Goal: Transaction & Acquisition: Purchase product/service

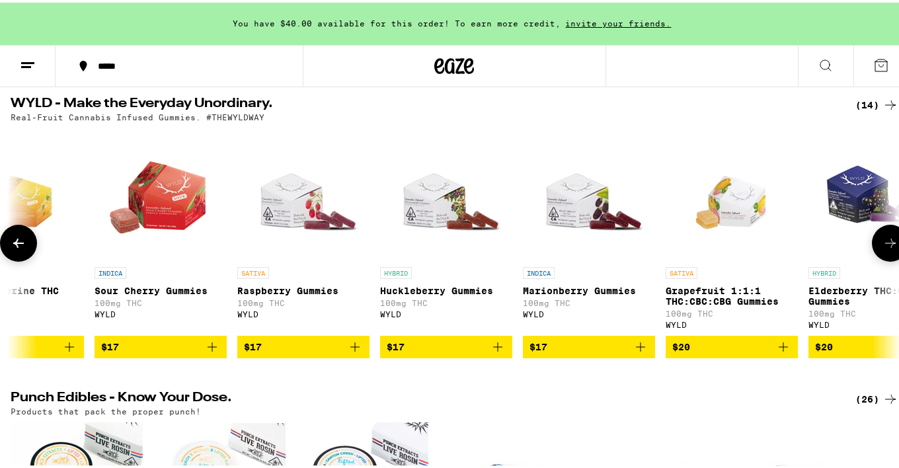
scroll to position [0, 773]
click at [645, 352] on icon "Add to bag" at bounding box center [640, 344] width 16 height 16
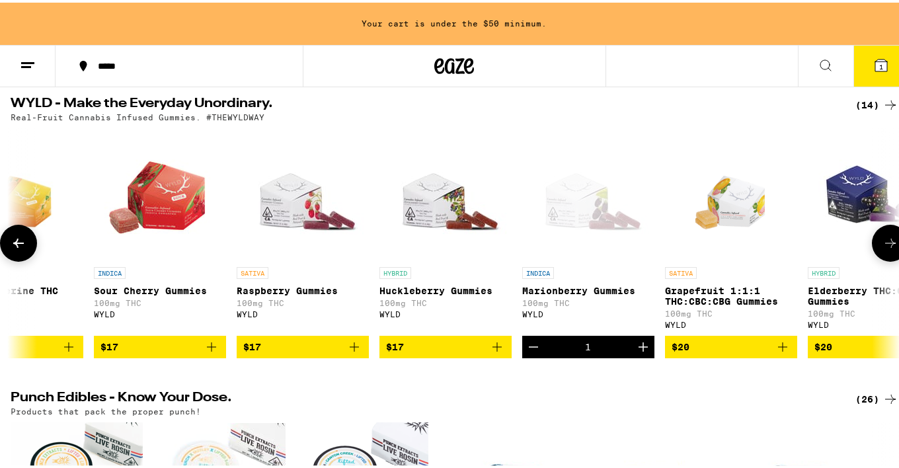
click at [645, 352] on icon "Increment" at bounding box center [643, 344] width 16 height 16
click at [503, 352] on icon "Add to bag" at bounding box center [497, 344] width 16 height 16
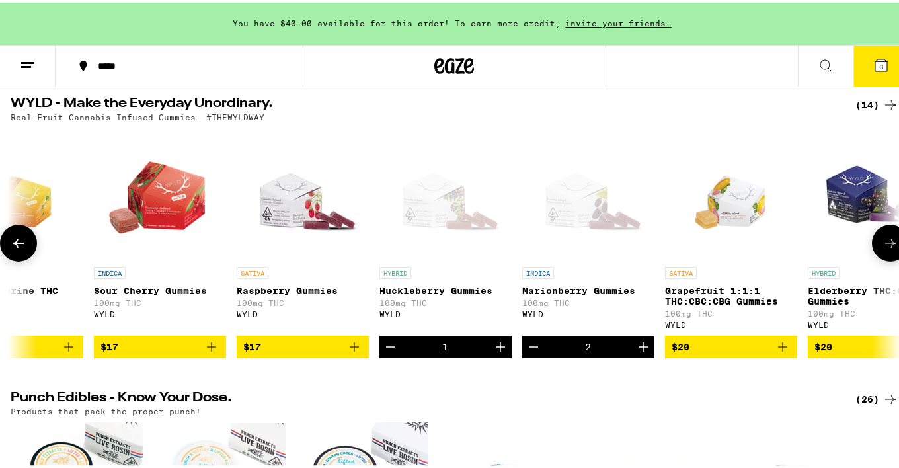
click at [503, 352] on icon "Increment" at bounding box center [500, 344] width 16 height 16
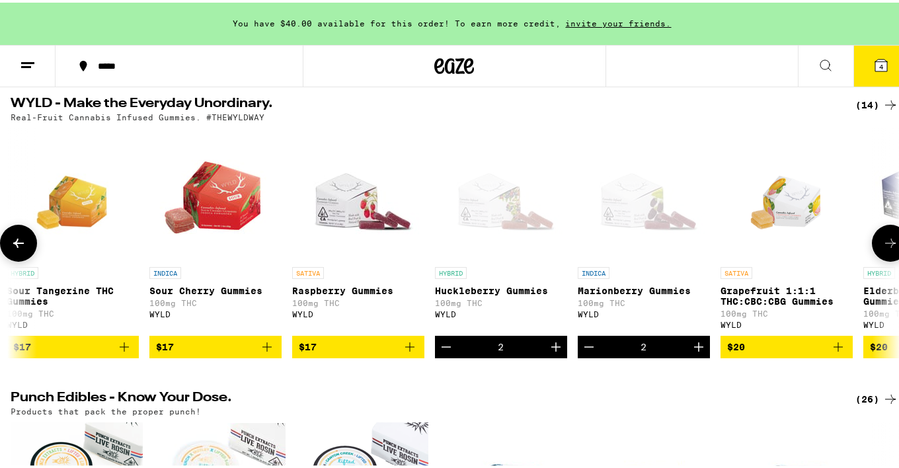
click at [412, 352] on icon "Add to bag" at bounding box center [410, 344] width 16 height 16
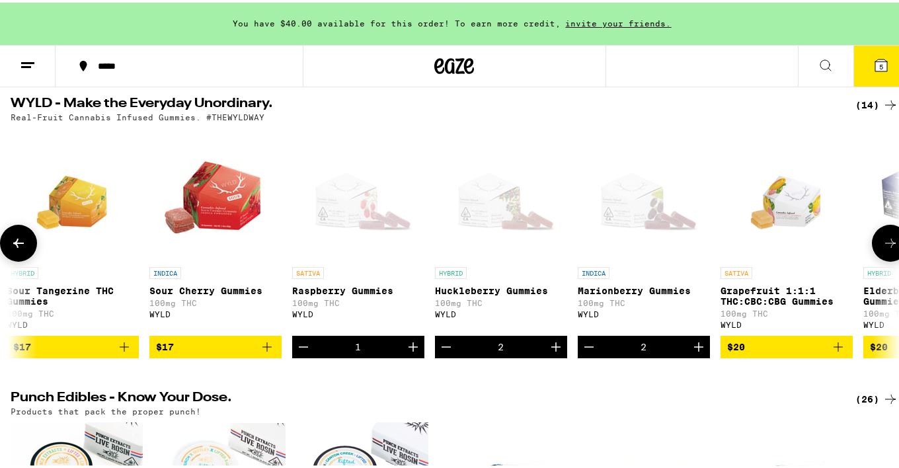
click at [412, 352] on icon "Increment" at bounding box center [413, 344] width 16 height 16
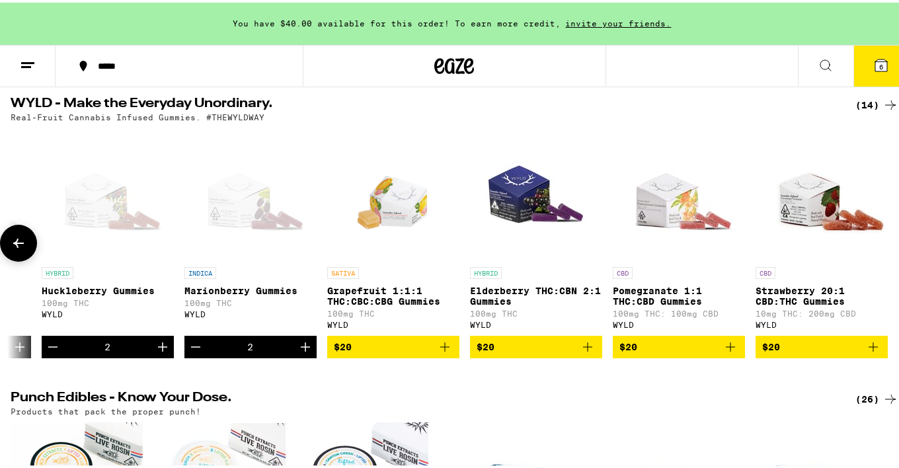
scroll to position [0, 1121]
click at [727, 352] on icon "Add to bag" at bounding box center [731, 344] width 16 height 16
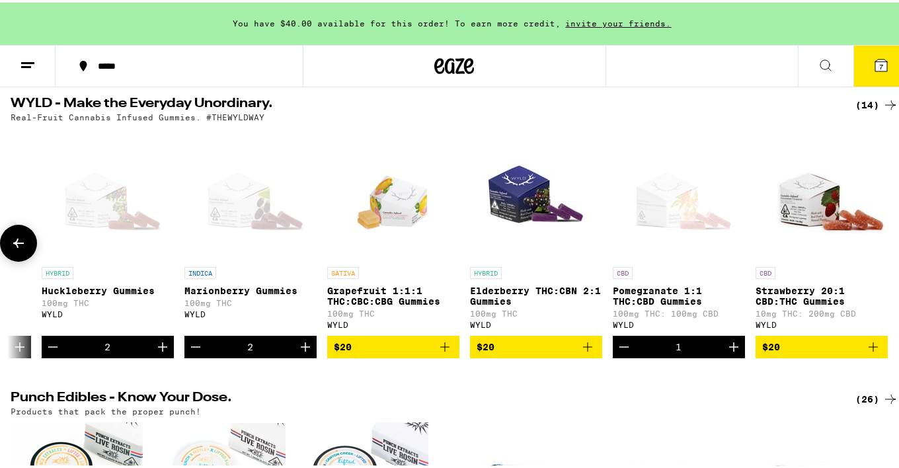
click at [727, 352] on icon "Increment" at bounding box center [734, 344] width 16 height 16
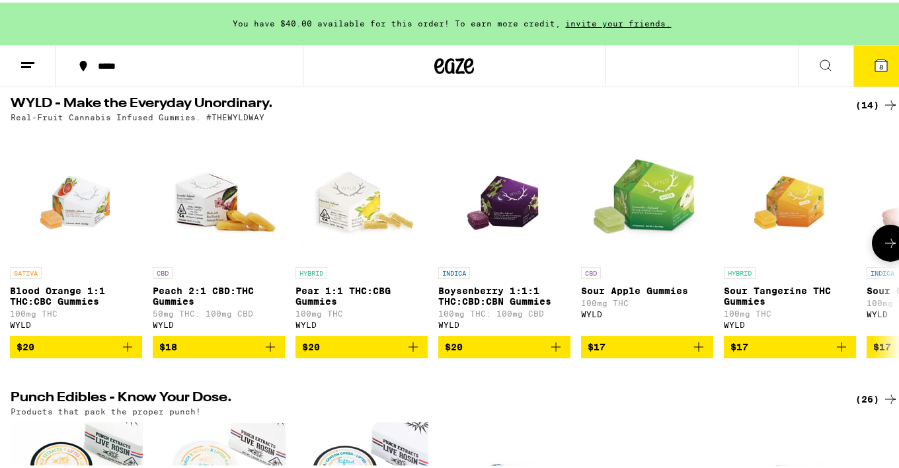
scroll to position [0, 0]
click at [268, 352] on icon "Add to bag" at bounding box center [271, 344] width 16 height 16
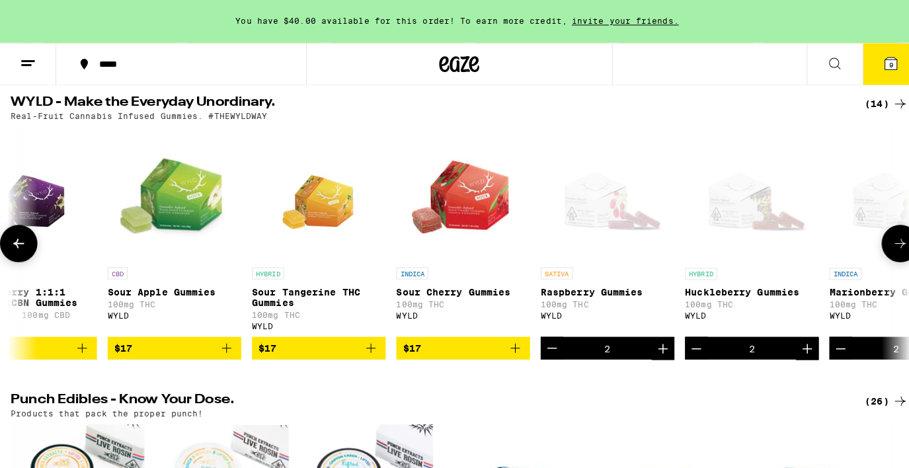
scroll to position [0, 476]
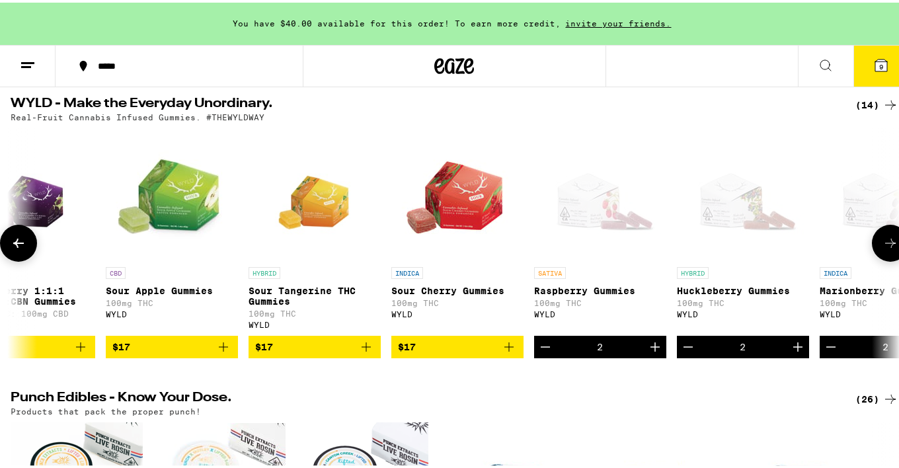
click at [509, 352] on icon "Add to bag" at bounding box center [509, 344] width 16 height 16
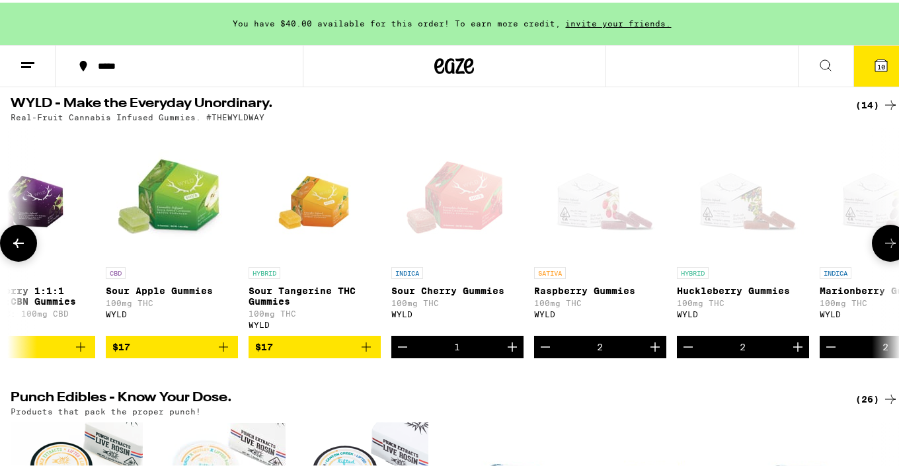
click at [223, 352] on icon "Add to bag" at bounding box center [224, 344] width 16 height 16
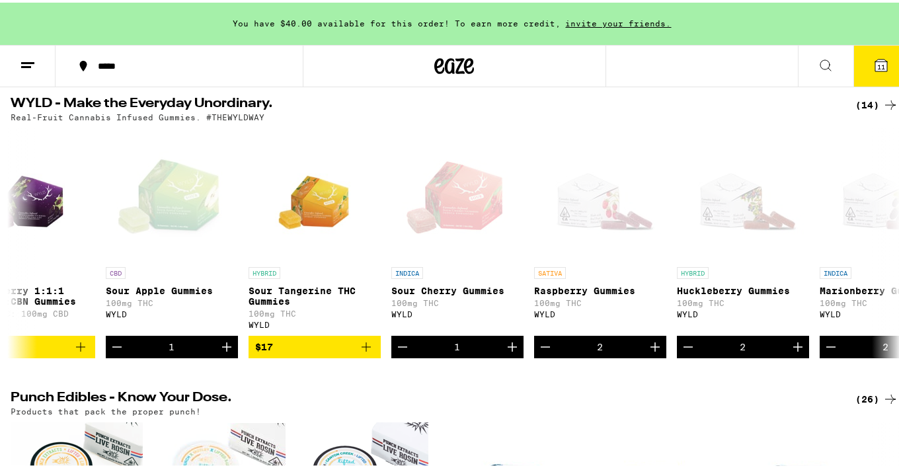
click at [878, 77] on button "11" at bounding box center [881, 63] width 56 height 41
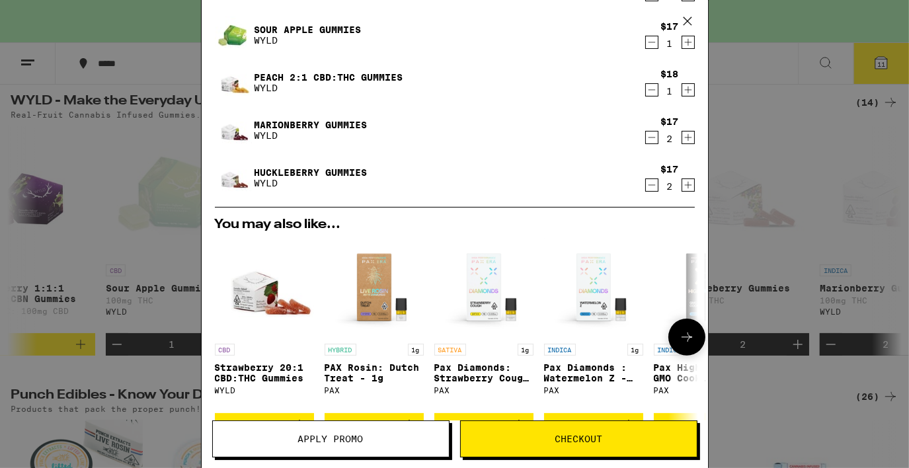
scroll to position [444, 0]
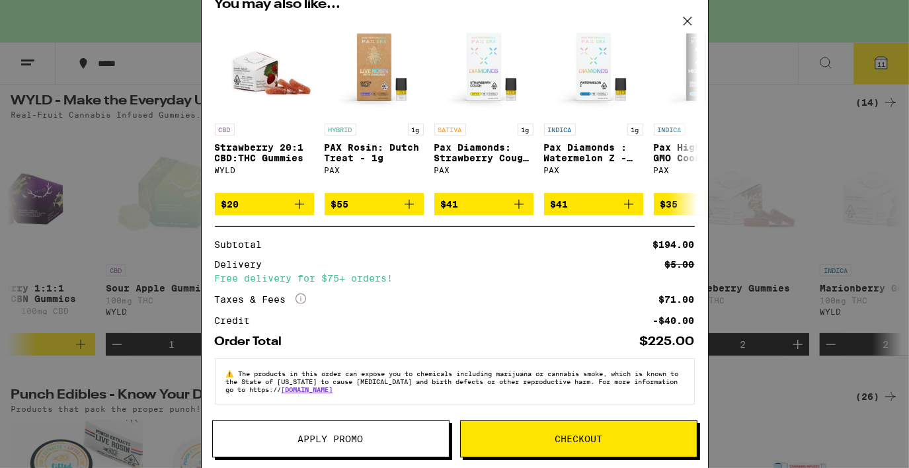
click at [542, 436] on span "Checkout" at bounding box center [579, 438] width 236 height 9
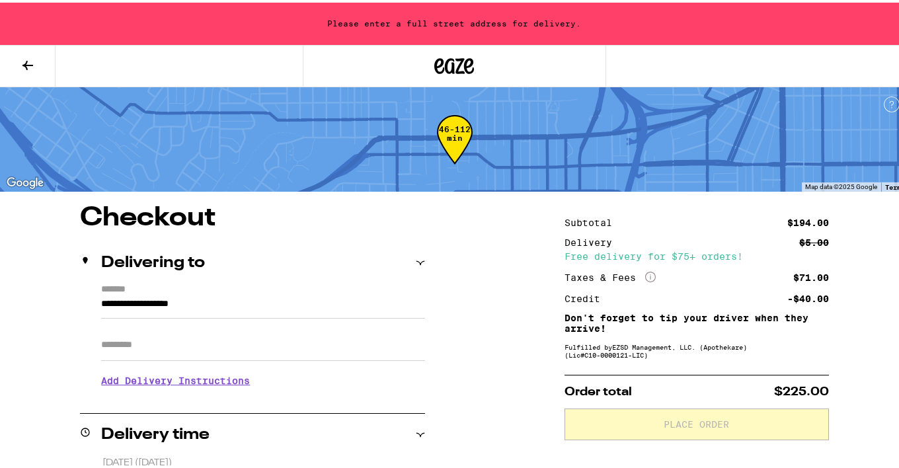
click at [210, 301] on input "**********" at bounding box center [263, 305] width 324 height 22
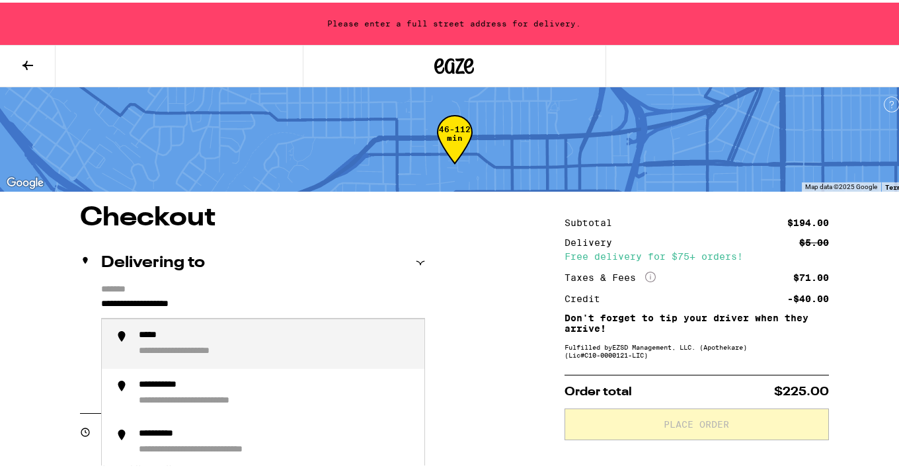
drag, startPoint x: 266, startPoint y: 302, endPoint x: 0, endPoint y: 301, distance: 266.4
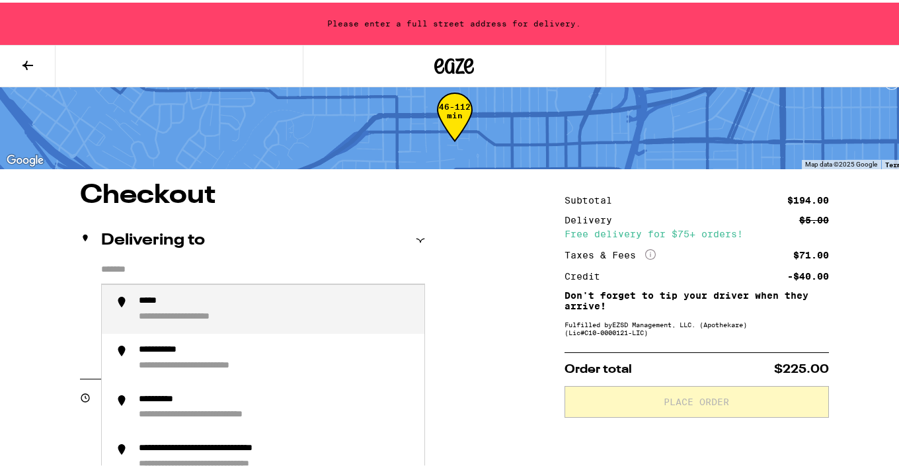
scroll to position [17, 0]
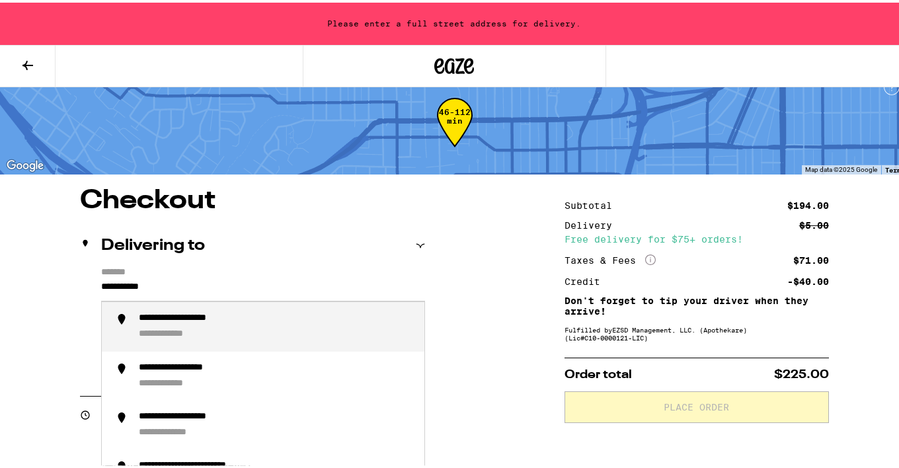
click at [186, 336] on div "**********" at bounding box center [178, 332] width 78 height 12
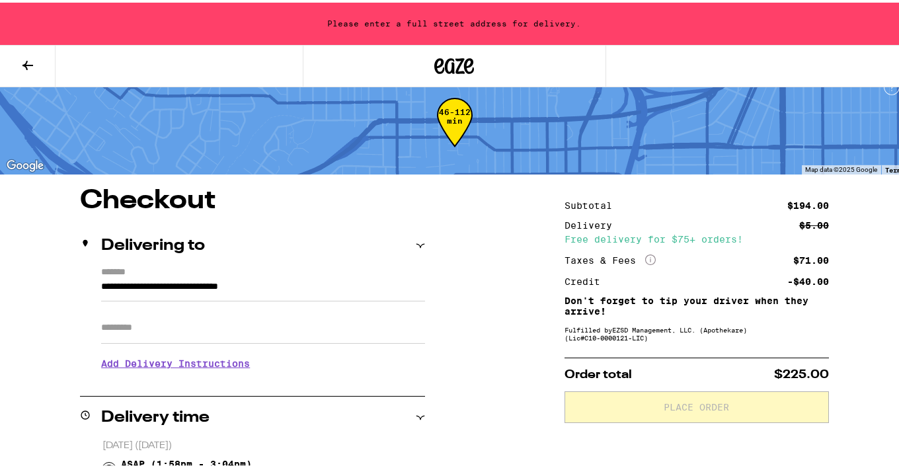
type input "**********"
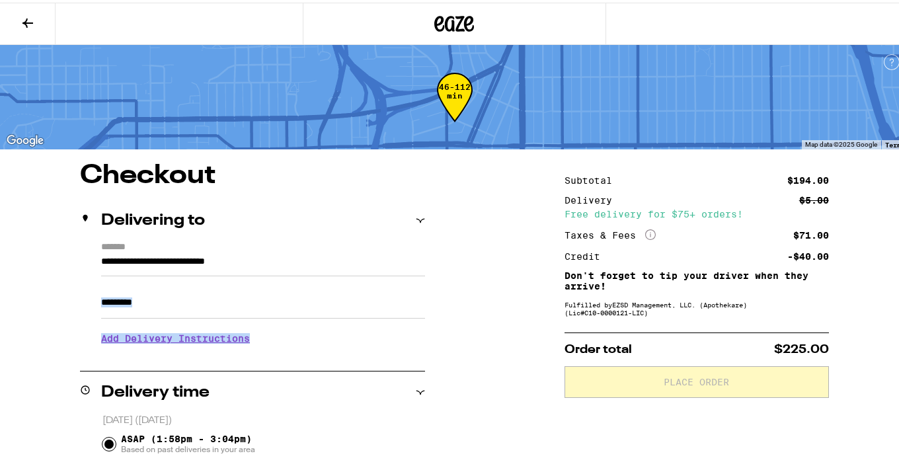
drag, startPoint x: 249, startPoint y: 327, endPoint x: 251, endPoint y: 309, distance: 18.0
click at [251, 309] on div "**********" at bounding box center [252, 296] width 345 height 114
click at [251, 309] on input "Apt/Suite" at bounding box center [263, 300] width 324 height 32
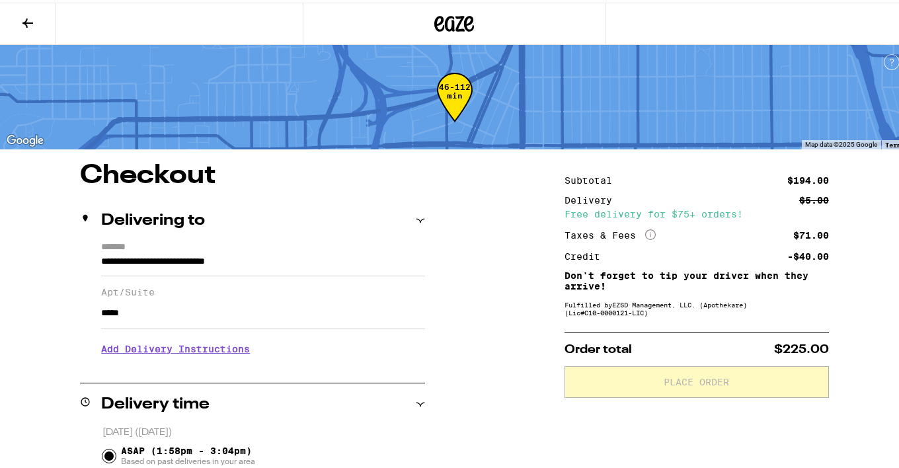
scroll to position [52, 0]
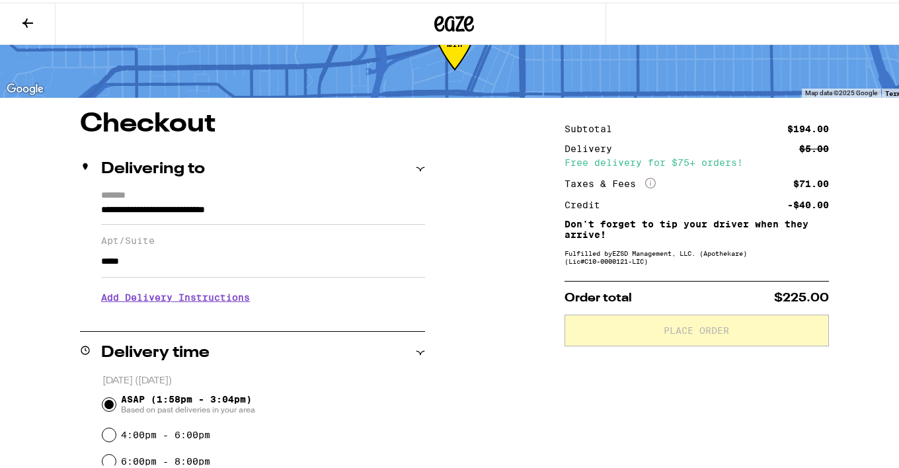
type input "*****"
click at [145, 299] on h3 "Add Delivery Instructions" at bounding box center [263, 295] width 324 height 30
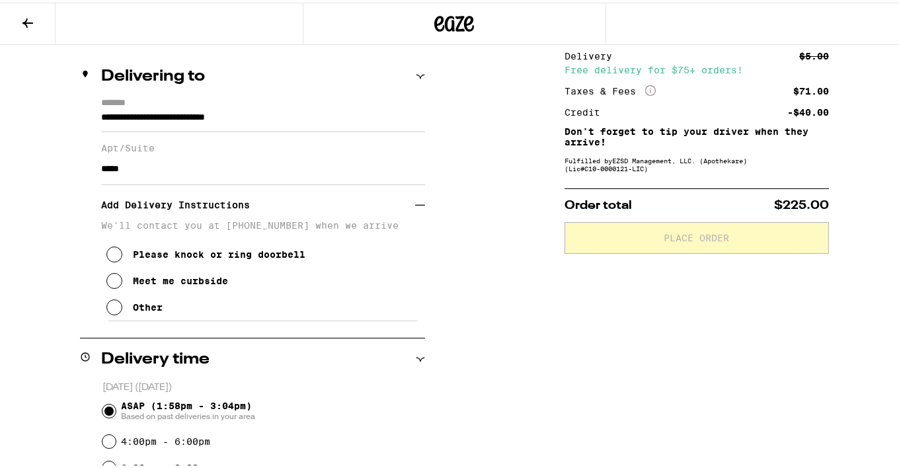
scroll to position [145, 0]
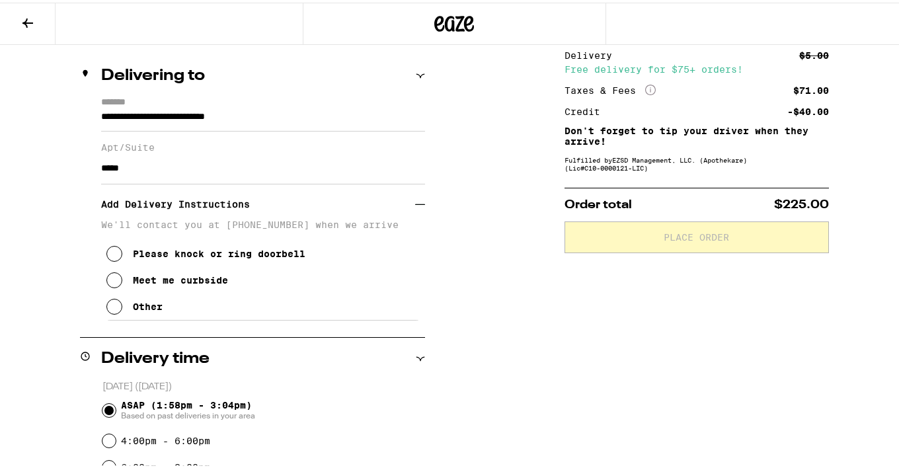
click at [143, 309] on div "Other" at bounding box center [148, 304] width 30 height 11
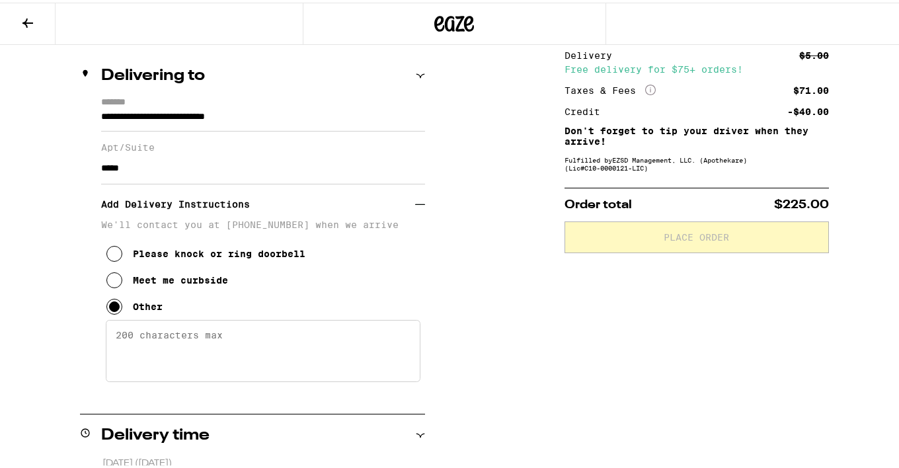
scroll to position [241, 0]
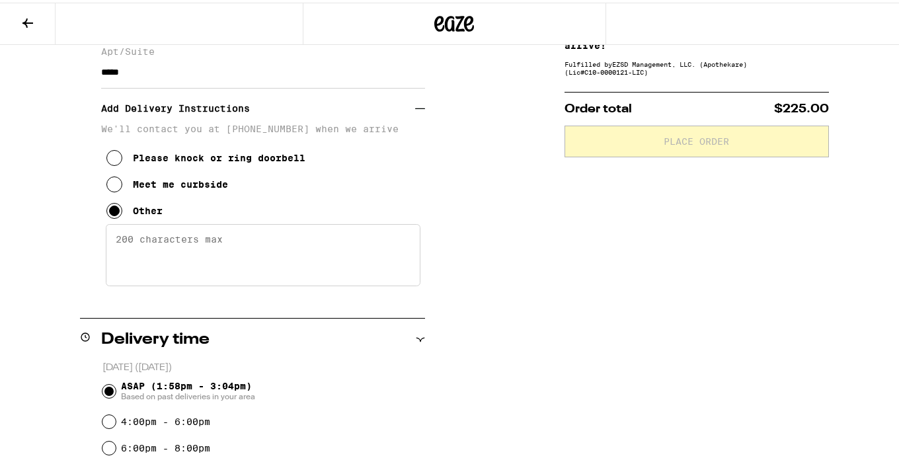
click at [220, 265] on textarea "Enter any other delivery instructions you want driver to know" at bounding box center [263, 252] width 315 height 62
type textarea "Gate Code: 1980"
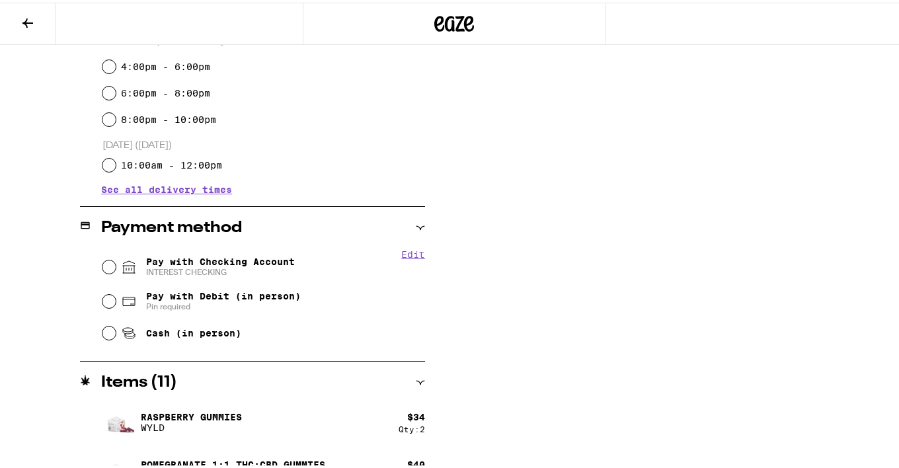
scroll to position [596, 0]
click at [109, 263] on input "Pay with Checking Account INTEREST CHECKING" at bounding box center [108, 263] width 13 height 13
radio input "true"
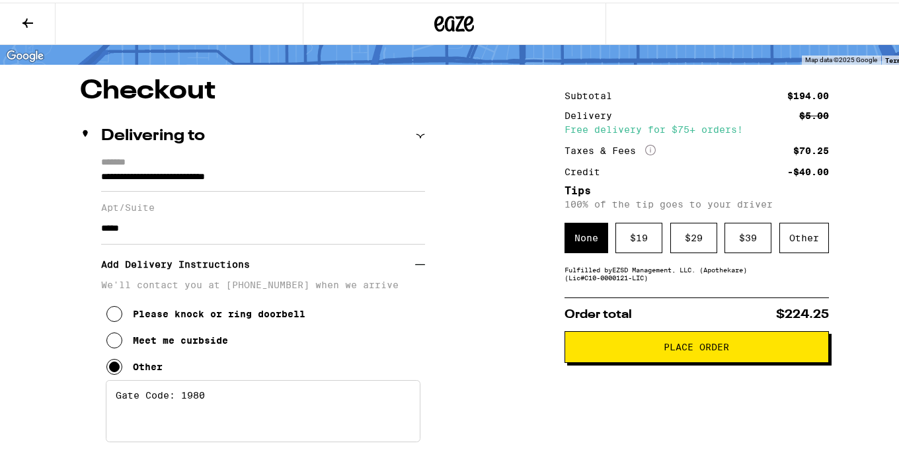
scroll to position [83, 0]
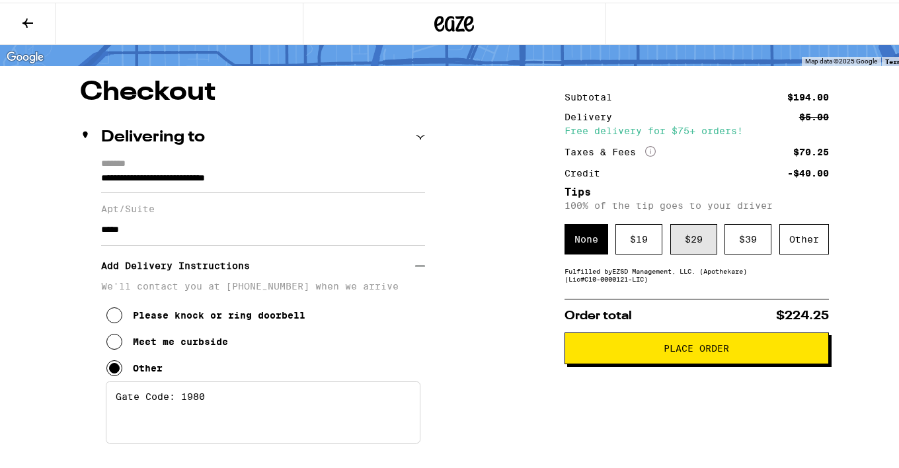
click at [683, 244] on div "$ 29" at bounding box center [693, 236] width 47 height 30
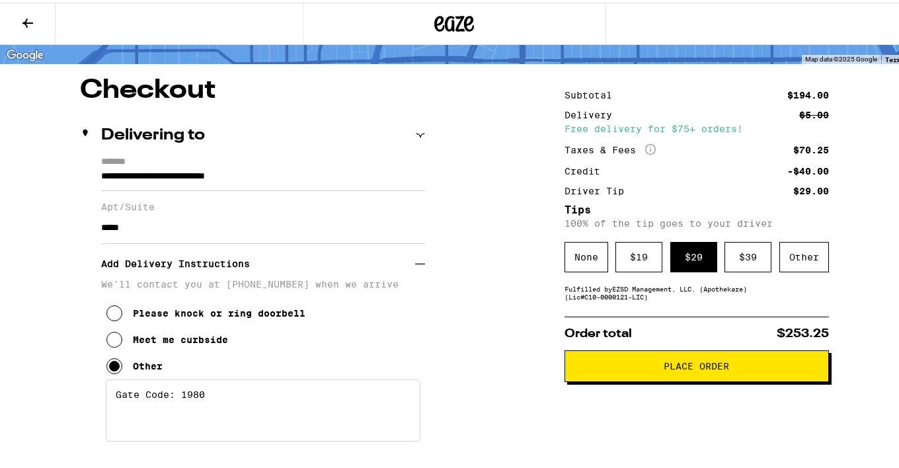
scroll to position [86, 0]
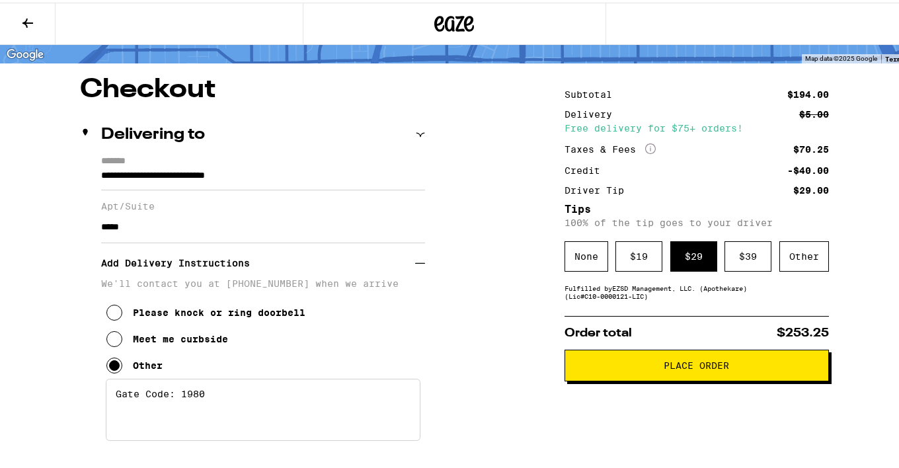
click at [715, 368] on span "Place Order" at bounding box center [696, 362] width 65 height 9
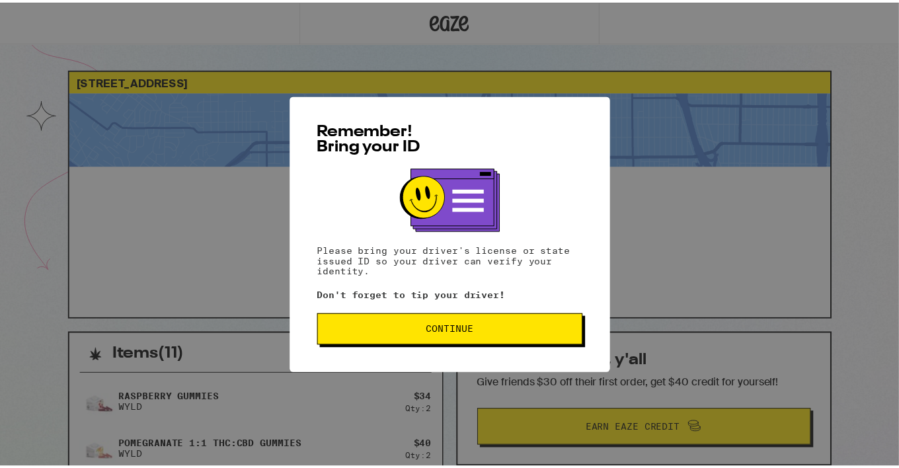
scroll to position [9, 0]
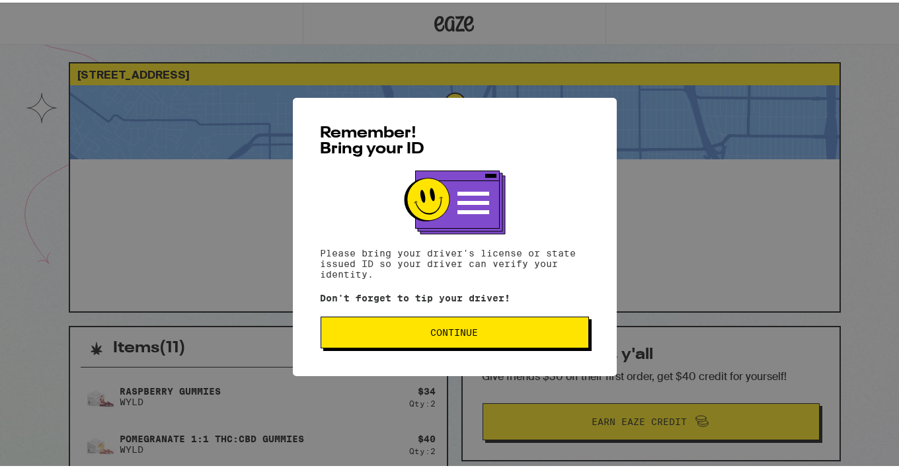
click at [492, 334] on span "Continue" at bounding box center [455, 329] width 246 height 9
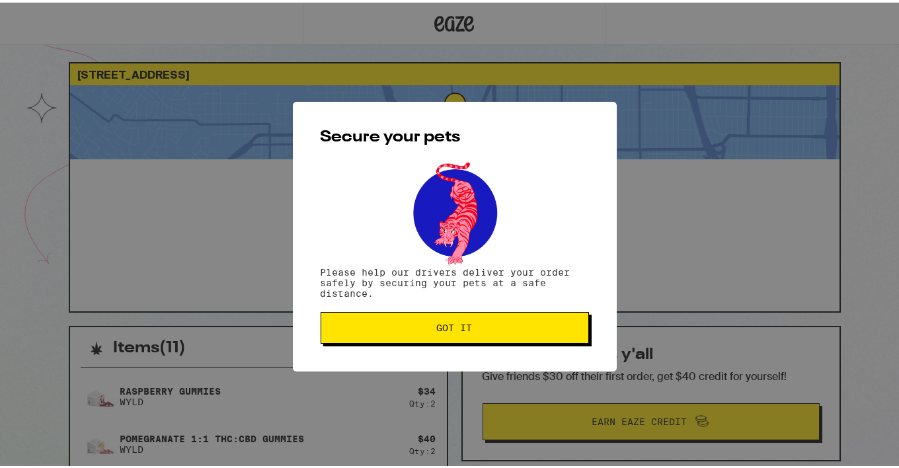
click at [492, 337] on button "Got it" at bounding box center [455, 325] width 268 height 32
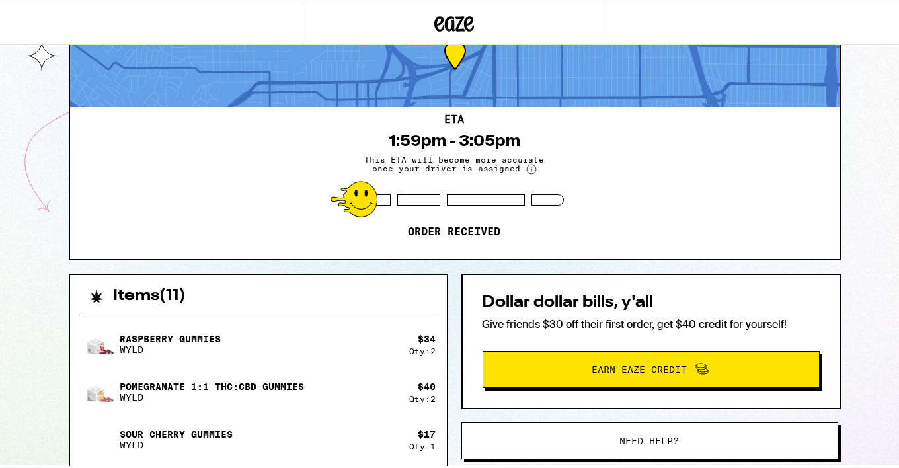
scroll to position [0, 0]
